Goal: Task Accomplishment & Management: Manage account settings

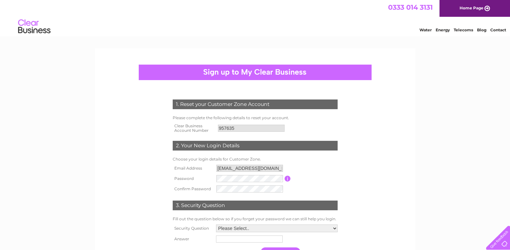
scroll to position [32, 0]
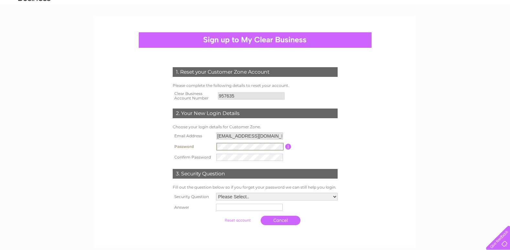
click at [455, 116] on div "1. Reset your Customer Zone Account Please complete the following details to re…" at bounding box center [255, 187] width 510 height 343
click at [393, 122] on form "1. Reset your Customer Zone Account Please complete the following details to re…" at bounding box center [255, 147] width 308 height 187
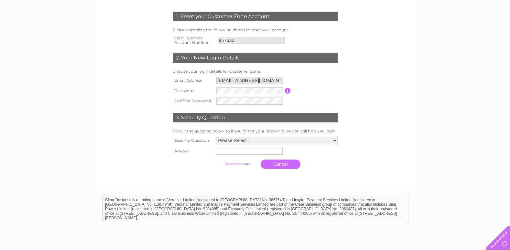
scroll to position [97, 0]
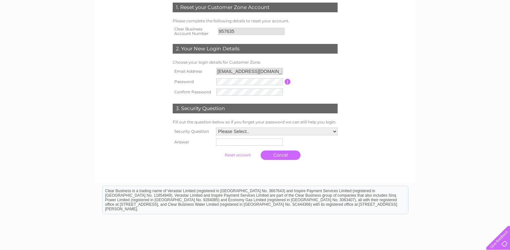
click at [279, 131] on select "Please Select.. In what town or city was your first job? In what town or city d…" at bounding box center [277, 132] width 122 height 8
select select "1"
click at [215, 128] on select "Please Select.. In what town or city was your first job? In what town or city d…" at bounding box center [276, 132] width 122 height 8
click at [255, 141] on input "text" at bounding box center [249, 143] width 67 height 8
type input "Edinburgh"
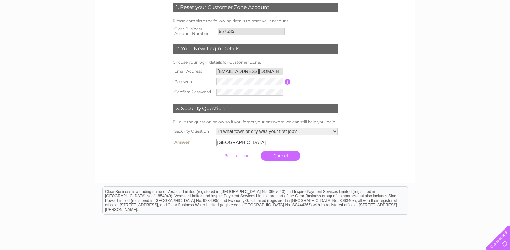
click at [407, 93] on form "1. Reset your Customer Zone Account Please complete the following details to re…" at bounding box center [255, 83] width 308 height 187
click at [236, 156] on input "submit" at bounding box center [238, 155] width 40 height 9
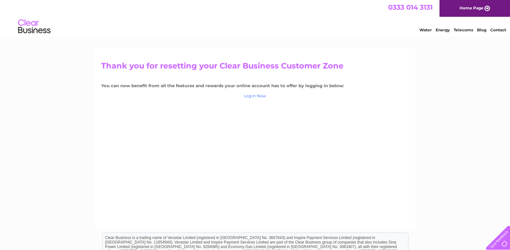
click at [253, 94] on link "Log in Now" at bounding box center [255, 95] width 22 height 5
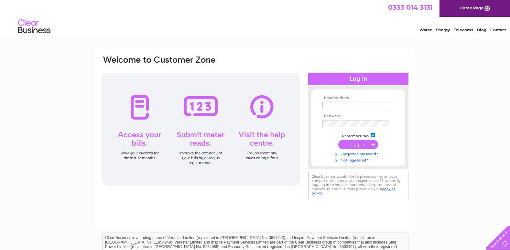
type input "[EMAIL_ADDRESS][DOMAIN_NAME]"
click at [358, 143] on input "submit" at bounding box center [358, 144] width 40 height 9
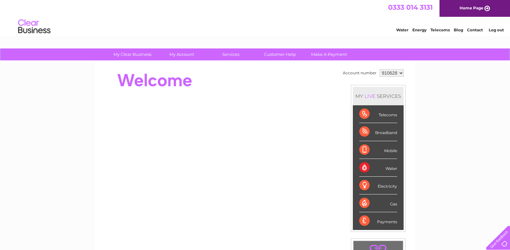
click at [396, 74] on select "910628" at bounding box center [392, 73] width 24 height 8
click at [397, 73] on select "910628" at bounding box center [392, 73] width 24 height 8
click at [426, 93] on div "My Clear Business Login Details My Details My Preferences Link Account My Accou…" at bounding box center [255, 231] width 510 height 364
click at [402, 71] on select "910628" at bounding box center [392, 73] width 24 height 8
click at [401, 71] on select "910628" at bounding box center [392, 73] width 24 height 8
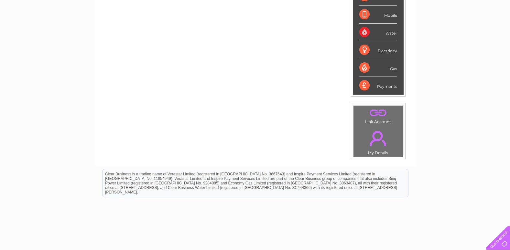
scroll to position [167, 0]
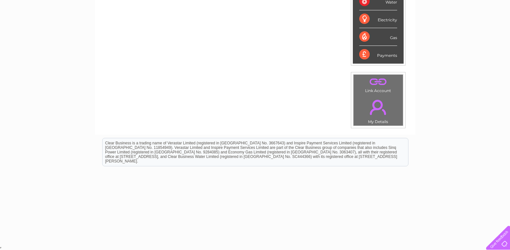
click at [381, 82] on link "." at bounding box center [378, 81] width 46 height 11
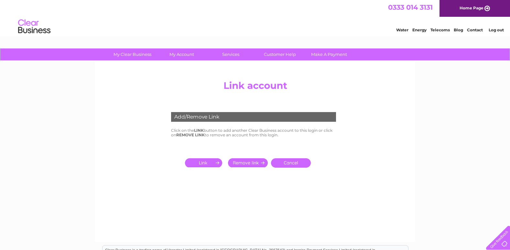
click at [201, 163] on input "submit" at bounding box center [205, 163] width 40 height 9
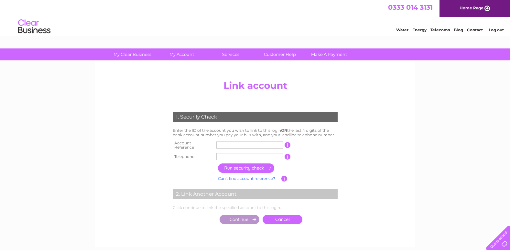
click at [189, 72] on div "Add/Remove Link Click on the LINK button to add another Clear Business account …" at bounding box center [255, 154] width 320 height 186
click at [409, 128] on div "Add/Remove Link Click on the LINK button to add another Clear Business account …" at bounding box center [255, 154] width 320 height 186
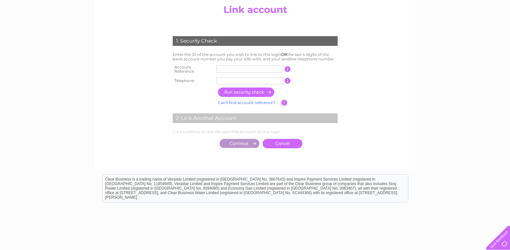
scroll to position [65, 0]
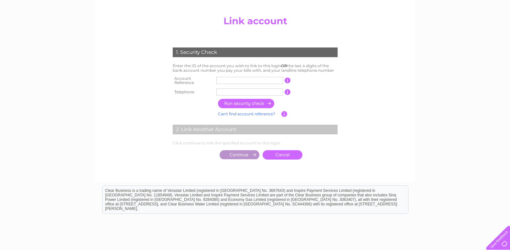
click at [287, 89] on input "button" at bounding box center [288, 92] width 6 height 6
click at [288, 89] on input "button" at bounding box center [288, 92] width 6 height 6
click at [250, 81] on input "text" at bounding box center [249, 80] width 67 height 7
type input "CB957635"
type input "01382305026"
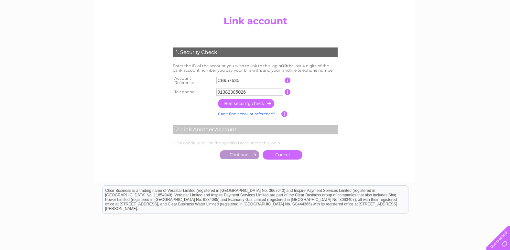
click at [258, 102] on input "button" at bounding box center [246, 103] width 57 height 9
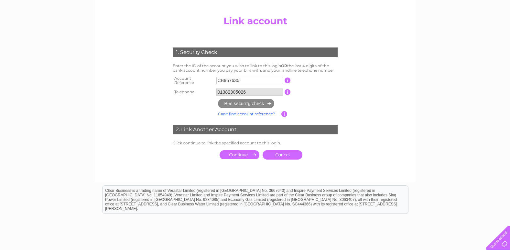
click at [245, 151] on input "submit" at bounding box center [240, 154] width 40 height 9
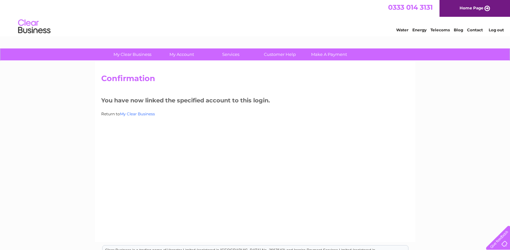
click at [147, 115] on link "My Clear Business" at bounding box center [137, 114] width 35 height 5
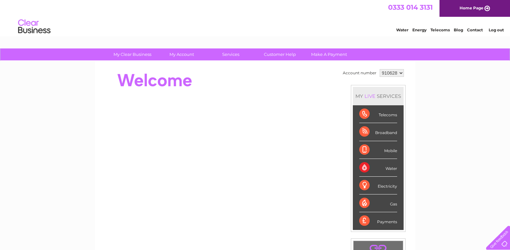
click at [400, 71] on select "910628 957635" at bounding box center [392, 73] width 24 height 8
select select "957635"
click at [380, 69] on select "910628 957635" at bounding box center [392, 73] width 24 height 8
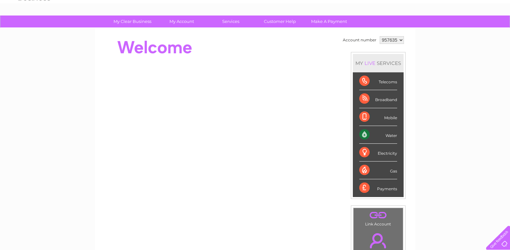
scroll to position [32, 0]
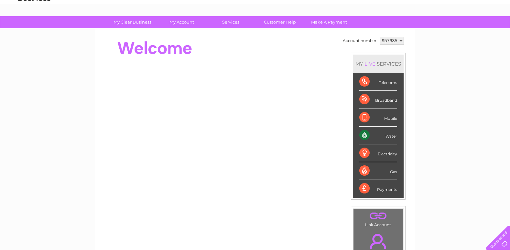
click at [430, 95] on div "My Clear Business Login Details My Details My Preferences Link Account My Accou…" at bounding box center [255, 198] width 510 height 364
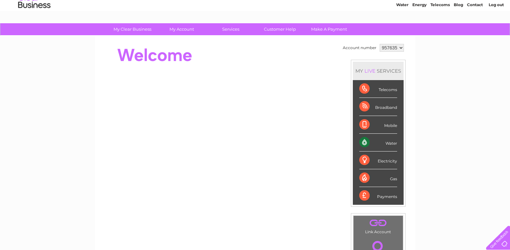
scroll to position [0, 0]
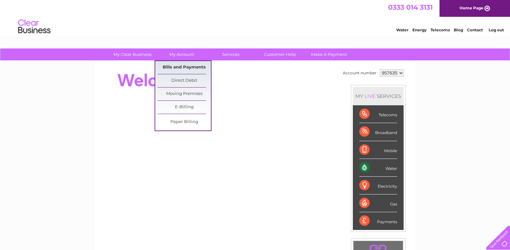
click at [181, 65] on link "Bills and Payments" at bounding box center [184, 67] width 53 height 13
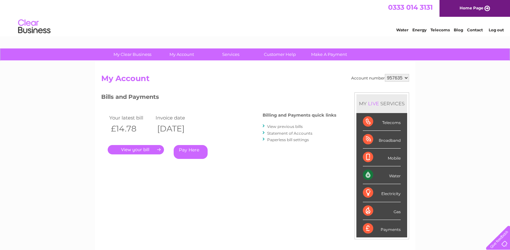
click at [409, 76] on select "910628 957635" at bounding box center [397, 78] width 24 height 8
click at [300, 88] on div "Account number 910628 957635 My Account MY LIVE SERVICES Telecoms Broadband Mob…" at bounding box center [255, 171] width 308 height 195
click at [147, 149] on link "." at bounding box center [136, 149] width 56 height 9
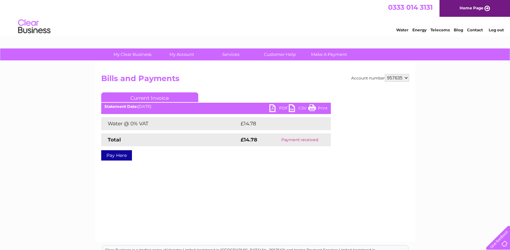
click at [280, 108] on link "PDF" at bounding box center [278, 108] width 19 height 9
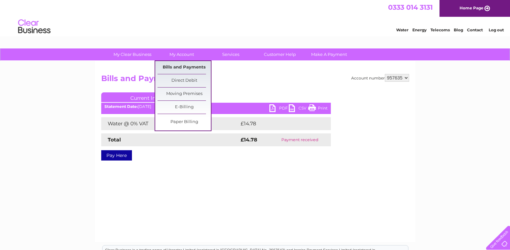
click at [187, 66] on link "Bills and Payments" at bounding box center [184, 67] width 53 height 13
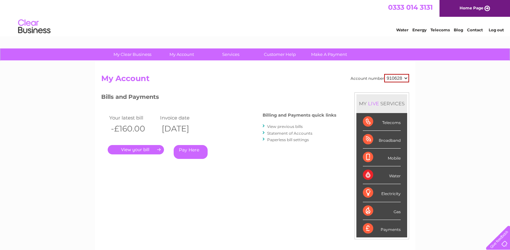
click at [401, 77] on select "910628 957635" at bounding box center [396, 78] width 25 height 8
select select "957635"
click at [384, 74] on select "910628 957635" at bounding box center [396, 78] width 25 height 8
click at [292, 132] on link "Statement of Accounts" at bounding box center [289, 133] width 45 height 5
